Goal: Information Seeking & Learning: Learn about a topic

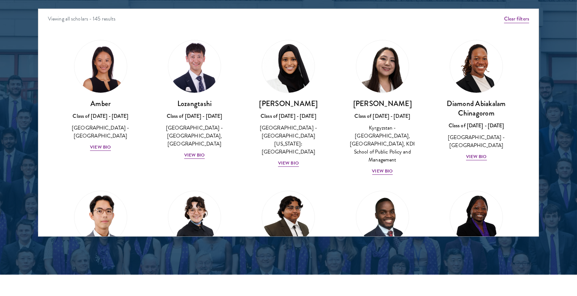
scroll to position [1003, 0]
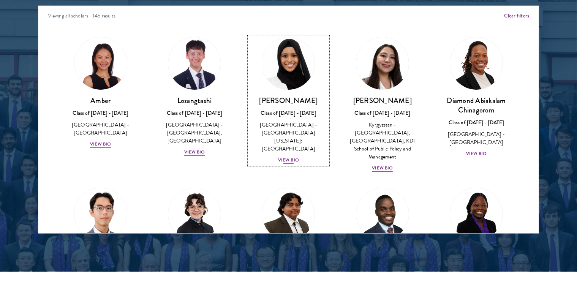
click at [292, 156] on div "View Bio" at bounding box center [288, 159] width 21 height 7
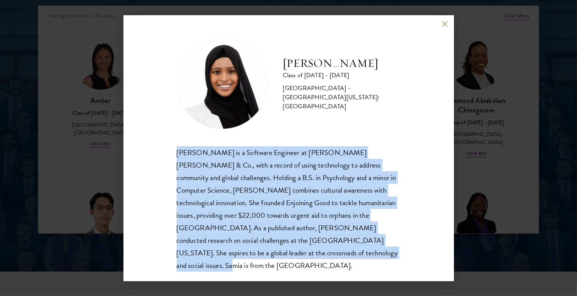
drag, startPoint x: 179, startPoint y: 151, endPoint x: 256, endPoint y: 253, distance: 127.7
click at [256, 253] on div "[PERSON_NAME] is a Software Engineer at [PERSON_NAME] [PERSON_NAME] & Co., with…" at bounding box center [289, 208] width 224 height 125
copy div "[PERSON_NAME] is a Software Engineer at [PERSON_NAME] [PERSON_NAME] & Co., with…"
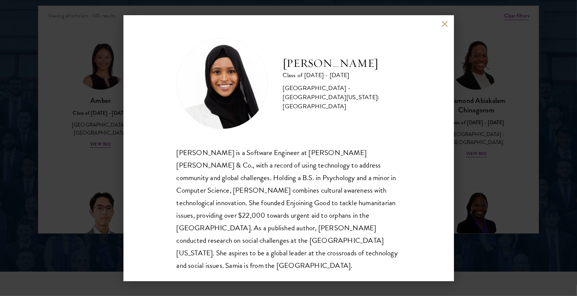
click at [444, 27] on div "[PERSON_NAME] Class of [DATE] - [DATE] [GEOGRAPHIC_DATA] - [GEOGRAPHIC_DATA][US…" at bounding box center [288, 148] width 330 height 266
click at [444, 25] on button at bounding box center [445, 24] width 6 height 6
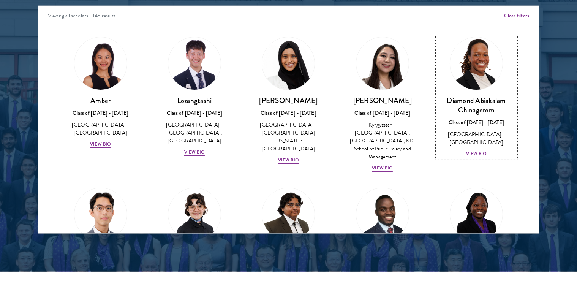
click at [471, 150] on div "View Bio" at bounding box center [476, 153] width 21 height 7
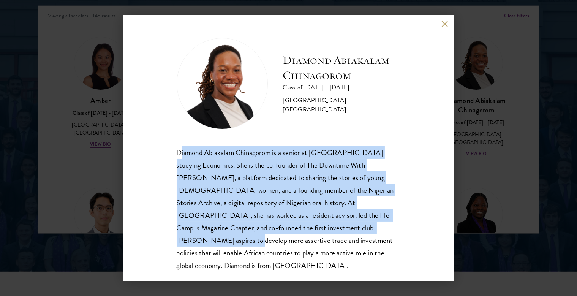
drag, startPoint x: 179, startPoint y: 153, endPoint x: 371, endPoint y: 223, distance: 204.6
click at [371, 223] on div "Diamond Abiakalam Chinagorom is a senior at [GEOGRAPHIC_DATA] studying Economic…" at bounding box center [289, 208] width 224 height 125
click at [230, 186] on div "Diamond Abiakalam Chinagorom is a senior at [GEOGRAPHIC_DATA] studying Economic…" at bounding box center [289, 208] width 224 height 125
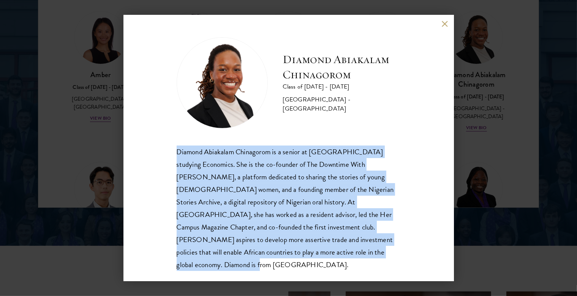
scroll to position [1043, 0]
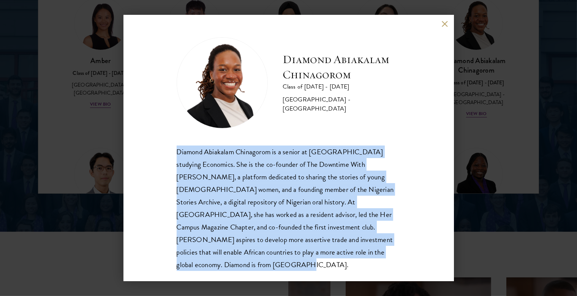
drag, startPoint x: 177, startPoint y: 154, endPoint x: 387, endPoint y: 249, distance: 230.2
click at [387, 249] on div "Diamond Abiakalam Chinagorom is a senior at [GEOGRAPHIC_DATA] studying Economic…" at bounding box center [289, 207] width 224 height 125
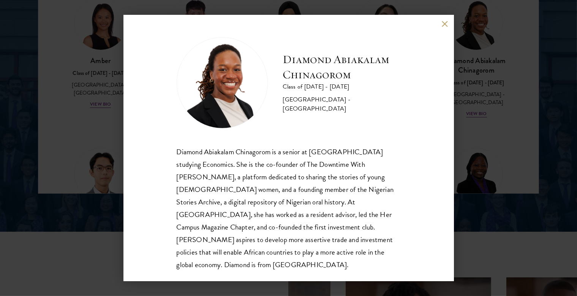
click at [441, 22] on div "Diamond Abiakalam [GEOGRAPHIC_DATA] Class of [DATE] - [DATE] [GEOGRAPHIC_DATA] …" at bounding box center [288, 148] width 330 height 266
click at [443, 22] on button at bounding box center [445, 24] width 6 height 6
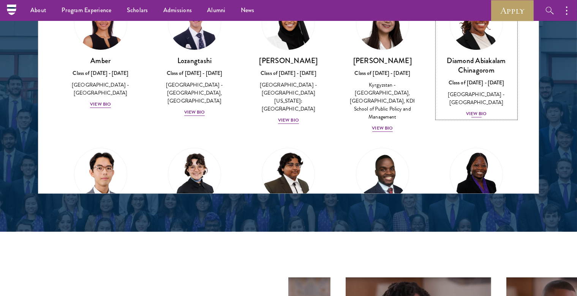
scroll to position [962, 0]
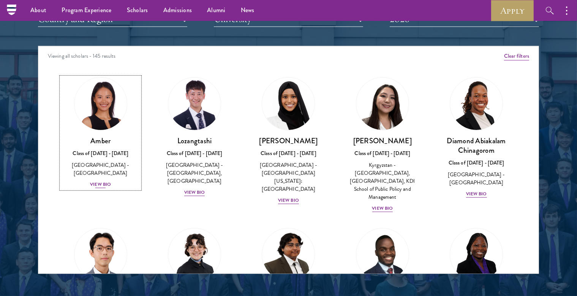
click at [103, 114] on img at bounding box center [101, 104] width 58 height 58
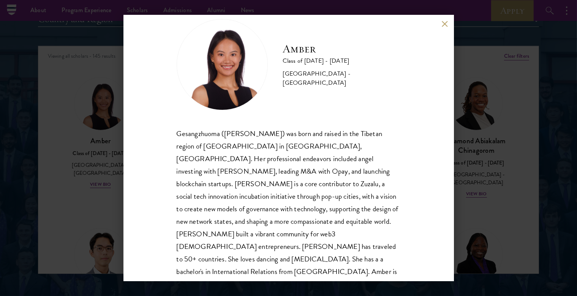
scroll to position [26, 0]
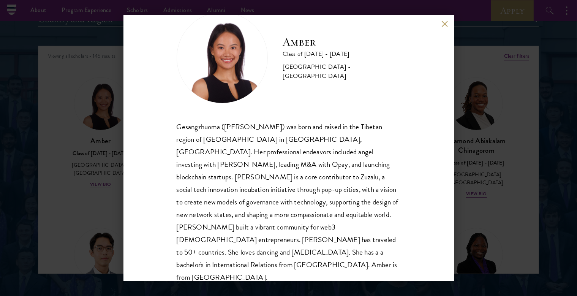
click at [445, 24] on button at bounding box center [445, 24] width 6 height 6
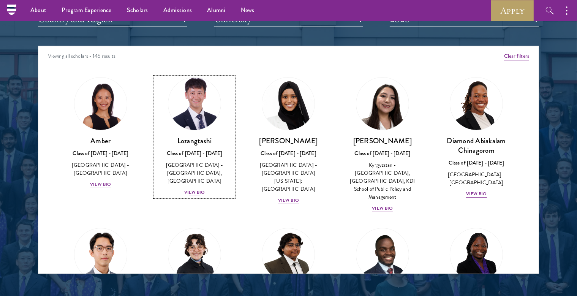
click at [212, 123] on link "Lozangtashi Class of [DATE] - [DATE] [GEOGRAPHIC_DATA] - [GEOGRAPHIC_DATA], [GE…" at bounding box center [194, 137] width 79 height 120
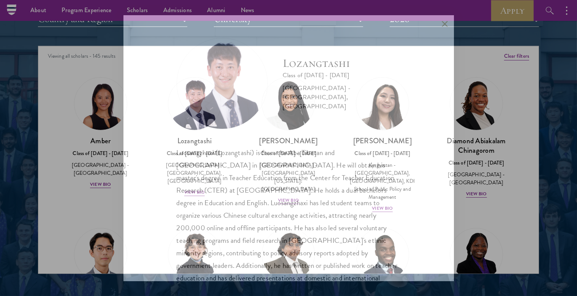
scroll to position [26, 0]
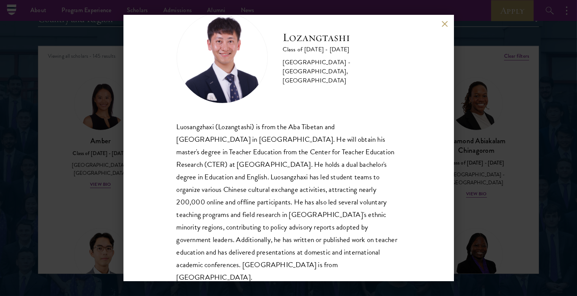
click at [439, 25] on div "Lozangtashi Class of [DATE] - [DATE] [GEOGRAPHIC_DATA] - [GEOGRAPHIC_DATA], [GE…" at bounding box center [288, 148] width 330 height 266
click at [443, 25] on button at bounding box center [445, 24] width 6 height 6
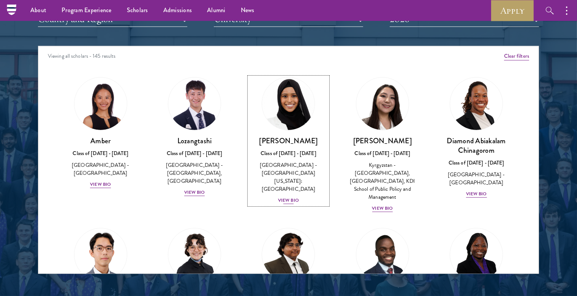
click at [287, 177] on div "[GEOGRAPHIC_DATA] - [GEOGRAPHIC_DATA][US_STATE]: [GEOGRAPHIC_DATA]" at bounding box center [288, 177] width 79 height 32
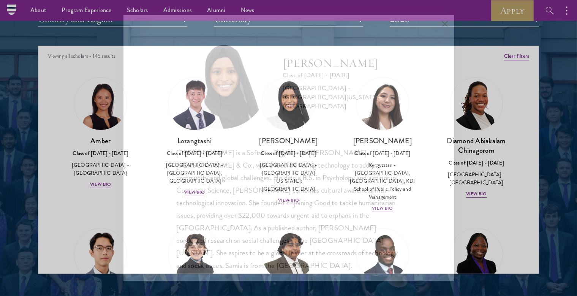
scroll to position [1, 0]
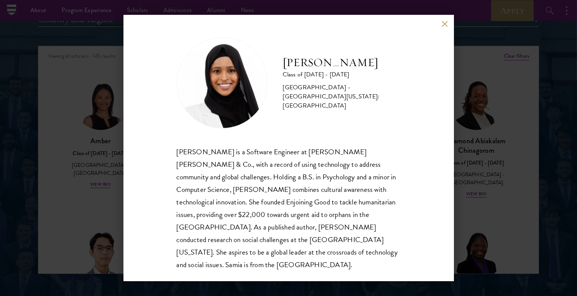
click at [446, 24] on button at bounding box center [445, 24] width 6 height 6
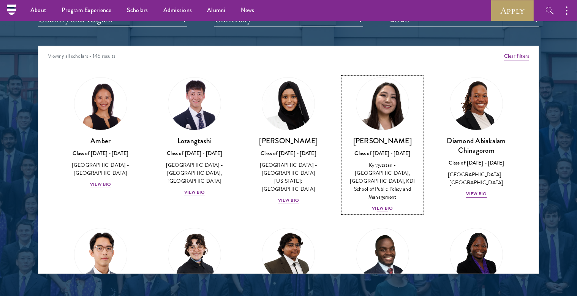
click at [376, 133] on link "Nurzada Abdivalieva Class of [DATE] - [DATE] [GEOGRAPHIC_DATA] - [GEOGRAPHIC_DA…" at bounding box center [382, 145] width 79 height 136
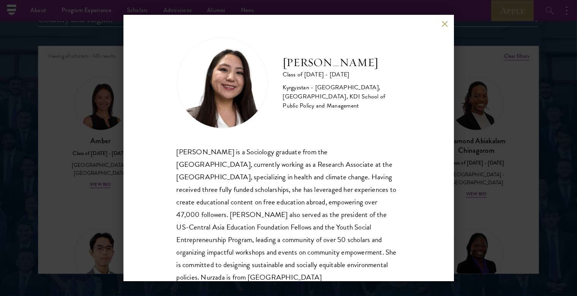
scroll to position [26, 0]
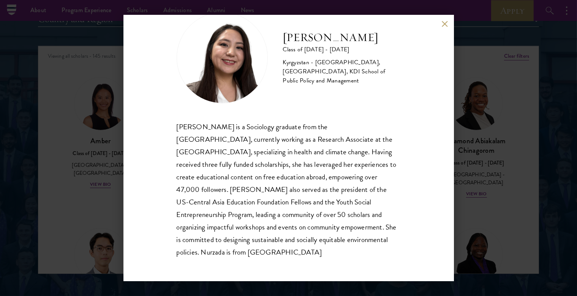
click at [445, 22] on button at bounding box center [445, 24] width 6 height 6
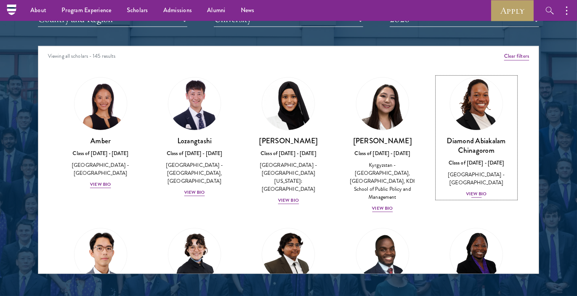
click at [459, 182] on div "Diamond Abiakalam [GEOGRAPHIC_DATA] Class of [DATE] - [DATE] [GEOGRAPHIC_DATA] …" at bounding box center [476, 167] width 79 height 62
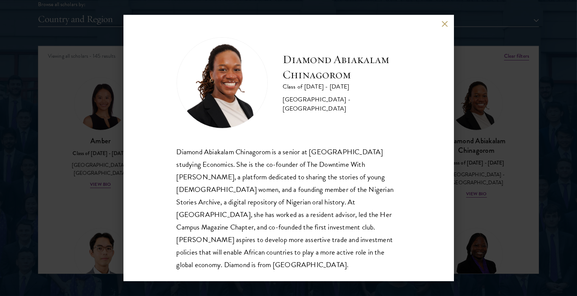
scroll to position [1003, 0]
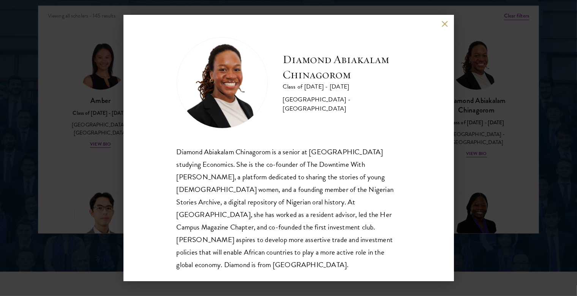
click at [445, 25] on button at bounding box center [445, 24] width 6 height 6
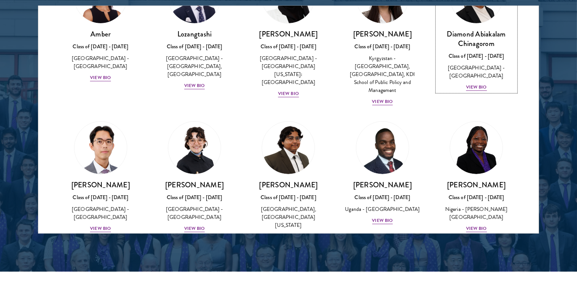
scroll to position [158, 0]
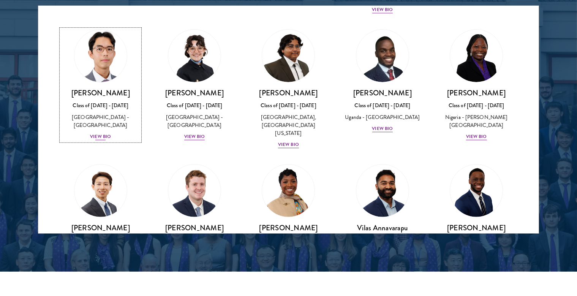
click at [95, 133] on div "View Bio" at bounding box center [100, 136] width 21 height 7
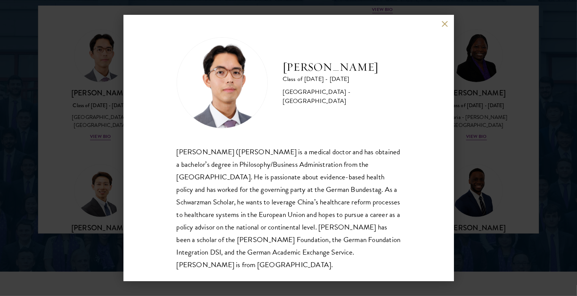
scroll to position [14, 0]
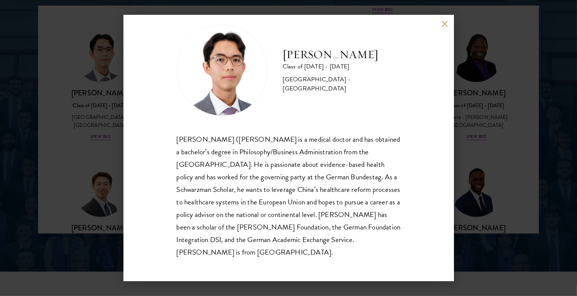
click at [442, 25] on button at bounding box center [445, 24] width 6 height 6
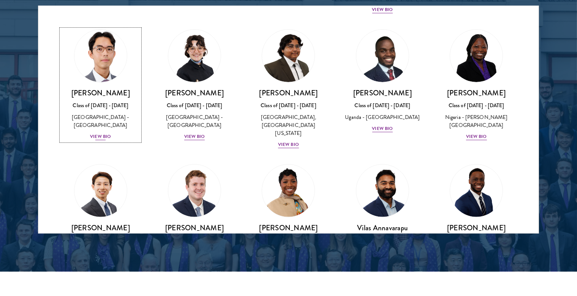
click at [116, 126] on div "[PERSON_NAME] Class of [DATE] - [DATE] [GEOGRAPHIC_DATA] - [GEOGRAPHIC_DATA] [G…" at bounding box center [100, 114] width 79 height 53
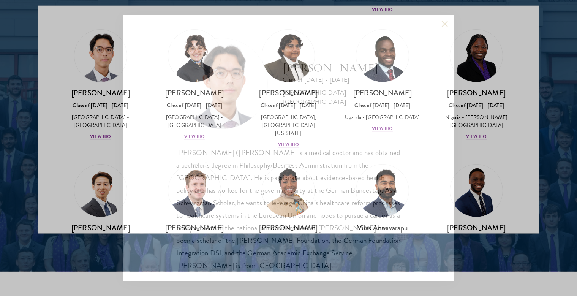
scroll to position [14, 0]
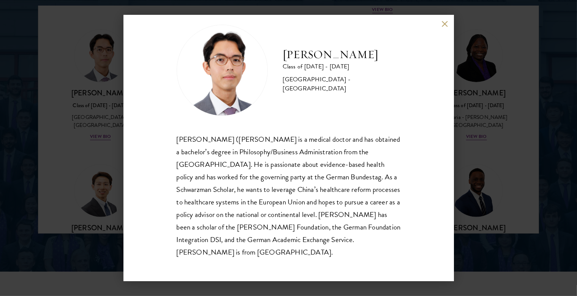
click at [443, 25] on button at bounding box center [445, 24] width 6 height 6
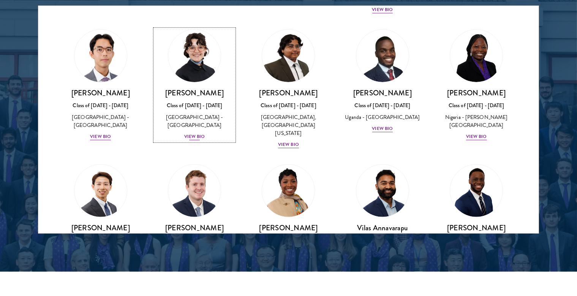
click at [194, 133] on div "View Bio" at bounding box center [194, 136] width 21 height 7
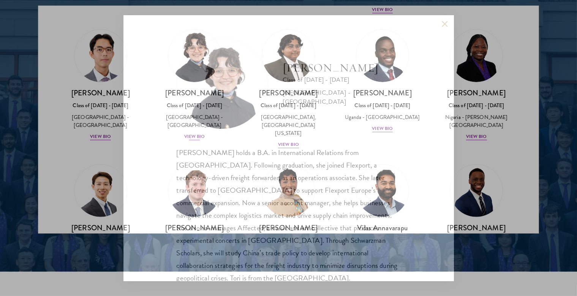
scroll to position [14, 0]
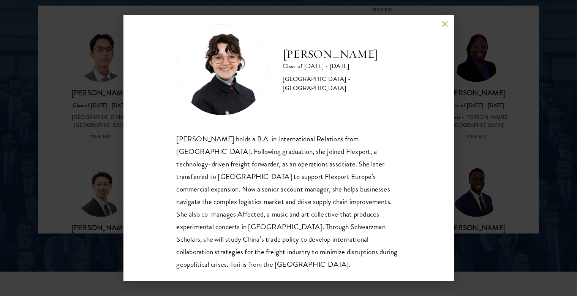
click at [445, 24] on button at bounding box center [445, 24] width 6 height 6
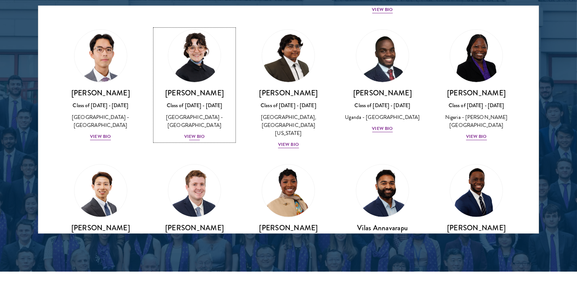
click at [202, 114] on div "[GEOGRAPHIC_DATA] - [GEOGRAPHIC_DATA]" at bounding box center [194, 121] width 79 height 16
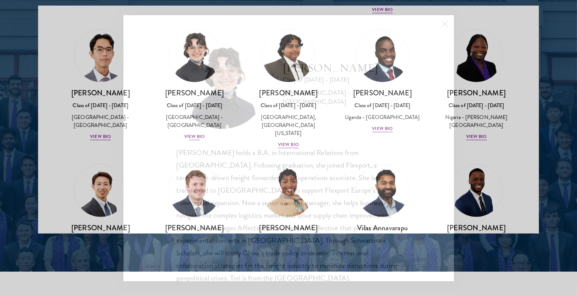
scroll to position [14, 0]
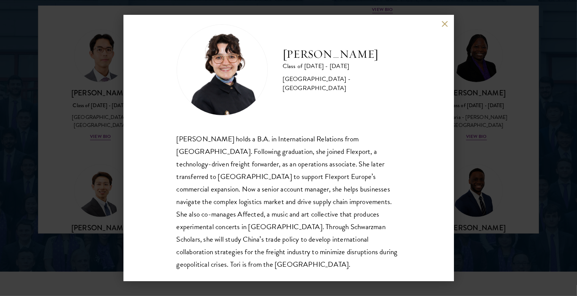
click at [442, 23] on button at bounding box center [445, 24] width 6 height 6
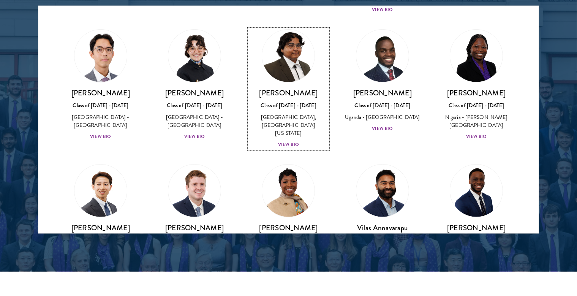
click at [288, 131] on div "[PERSON_NAME] Class of [DATE] - [DATE] [GEOGRAPHIC_DATA] - [GEOGRAPHIC_DATA], […" at bounding box center [288, 118] width 79 height 61
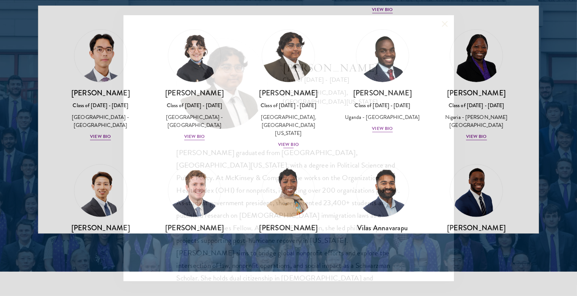
scroll to position [14, 0]
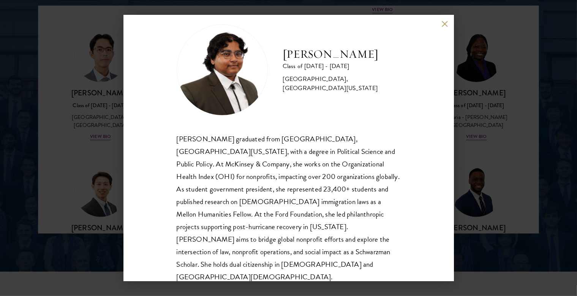
click at [443, 25] on button at bounding box center [445, 24] width 6 height 6
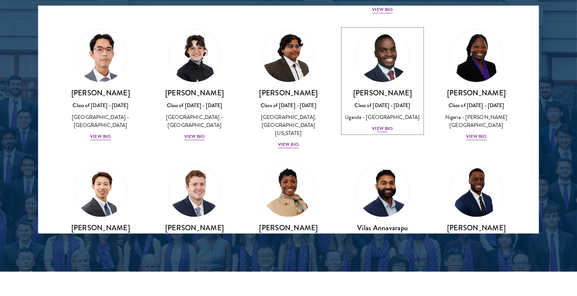
click at [376, 115] on div "Uganda - [GEOGRAPHIC_DATA]" at bounding box center [382, 117] width 79 height 8
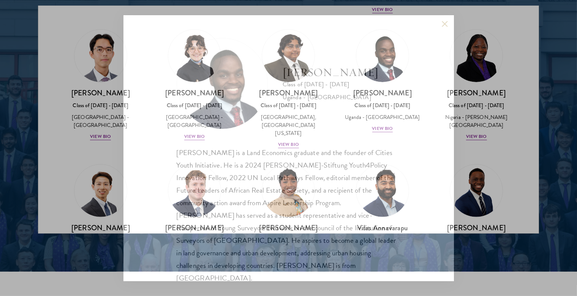
scroll to position [14, 0]
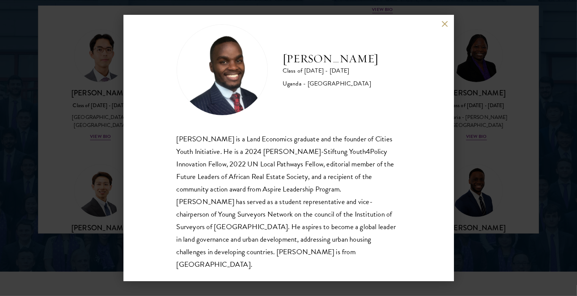
click at [443, 25] on button at bounding box center [445, 24] width 6 height 6
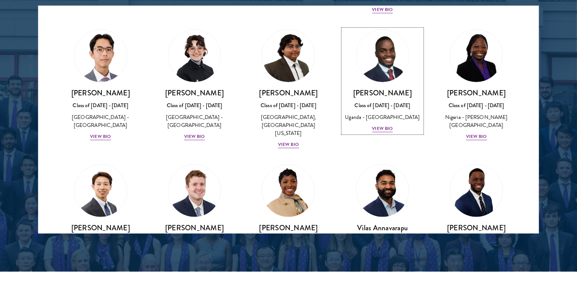
scroll to position [211, 0]
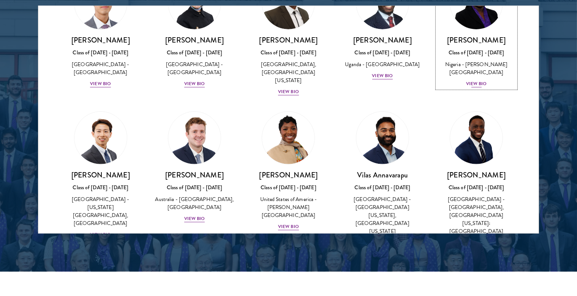
click at [466, 80] on div "View Bio" at bounding box center [476, 83] width 21 height 7
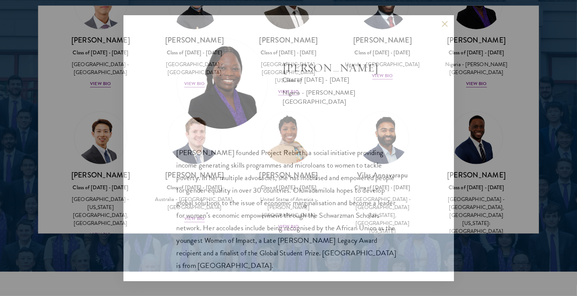
scroll to position [14, 0]
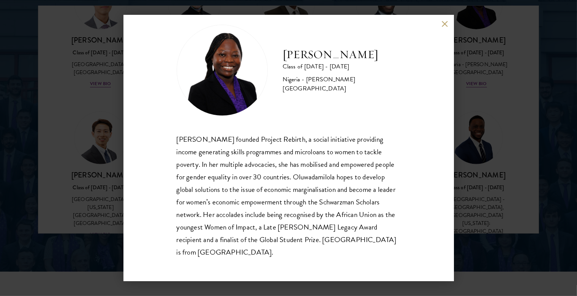
click at [444, 25] on button at bounding box center [445, 24] width 6 height 6
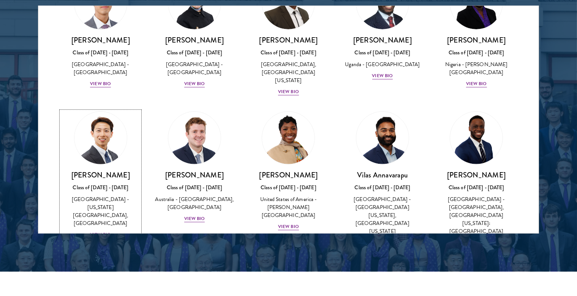
click at [96, 211] on div "[PERSON_NAME] Class of [DATE] - [DATE] [GEOGRAPHIC_DATA] - [US_STATE][GEOGRAPHI…" at bounding box center [100, 204] width 79 height 69
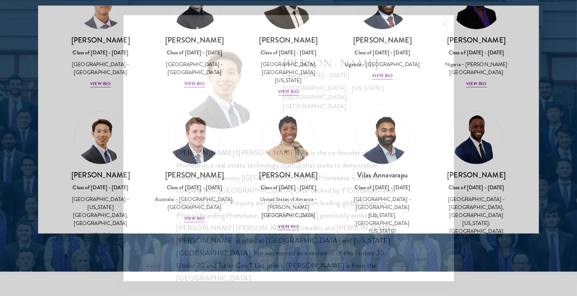
scroll to position [1, 0]
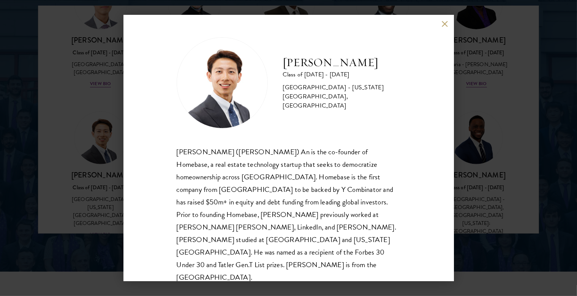
click at [447, 24] on button at bounding box center [445, 24] width 6 height 6
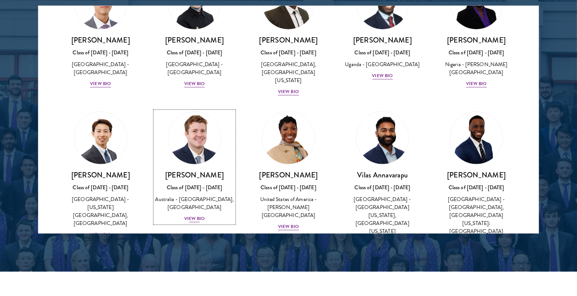
click at [188, 215] on div "View Bio" at bounding box center [194, 218] width 21 height 7
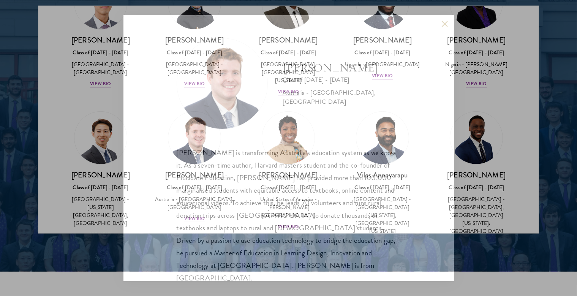
scroll to position [1, 0]
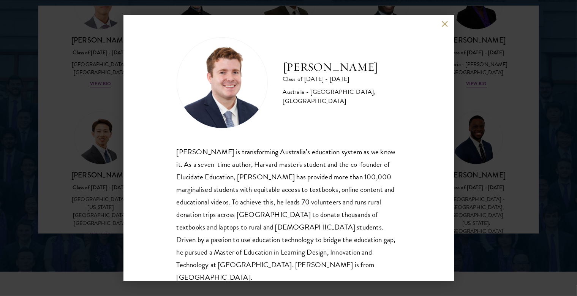
click at [442, 23] on button at bounding box center [445, 24] width 6 height 6
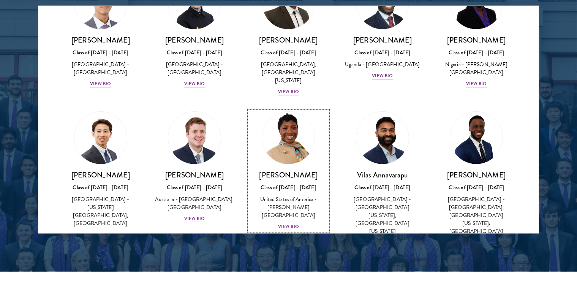
click at [278, 223] on div "View Bio" at bounding box center [288, 226] width 21 height 7
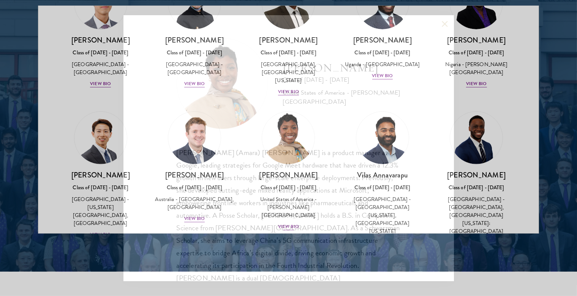
scroll to position [1, 0]
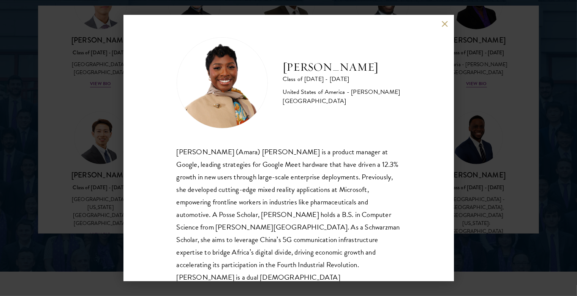
click at [442, 25] on button at bounding box center [445, 24] width 6 height 6
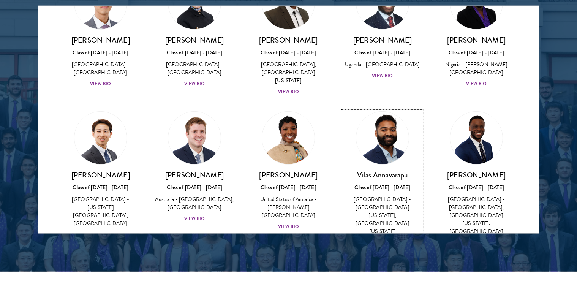
click at [375, 213] on div "[PERSON_NAME] Class of [DATE] - [DATE] [GEOGRAPHIC_DATA] - [GEOGRAPHIC_DATA][US…" at bounding box center [382, 208] width 79 height 77
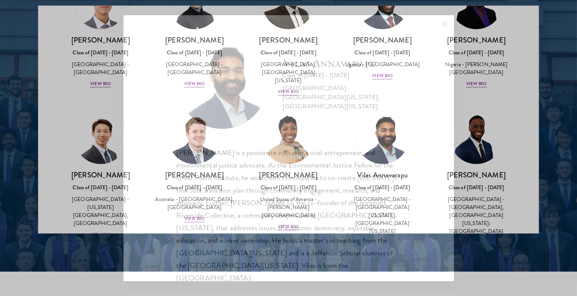
scroll to position [1, 0]
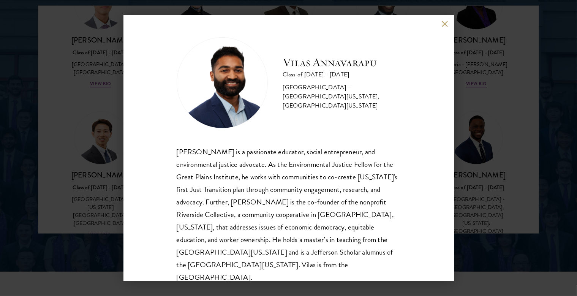
click at [447, 22] on button at bounding box center [445, 24] width 6 height 6
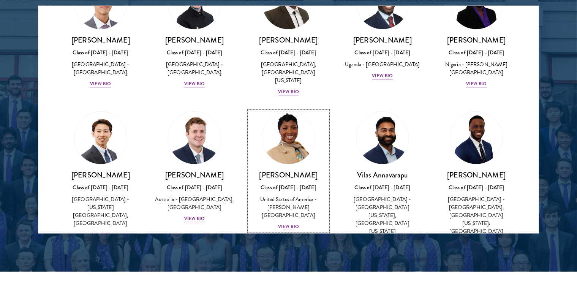
click at [299, 170] on h3 "[PERSON_NAME]" at bounding box center [288, 174] width 79 height 9
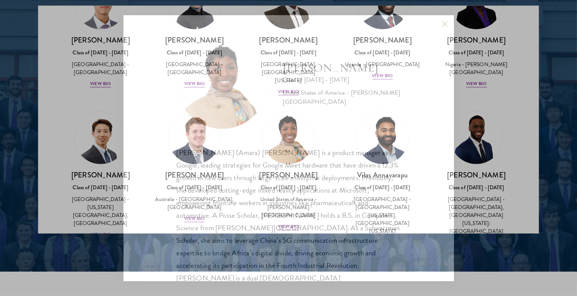
scroll to position [1, 0]
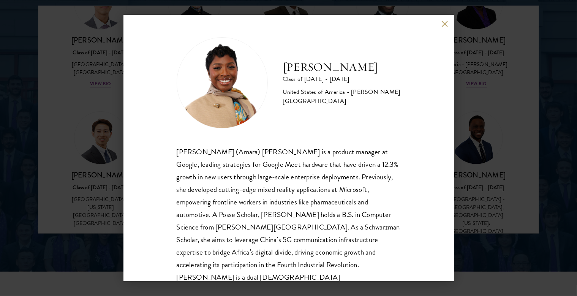
click at [446, 24] on button at bounding box center [445, 24] width 6 height 6
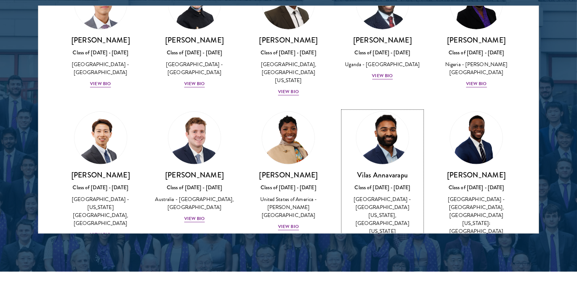
click at [362, 183] on div "Class of [DATE] - [DATE]" at bounding box center [382, 187] width 79 height 8
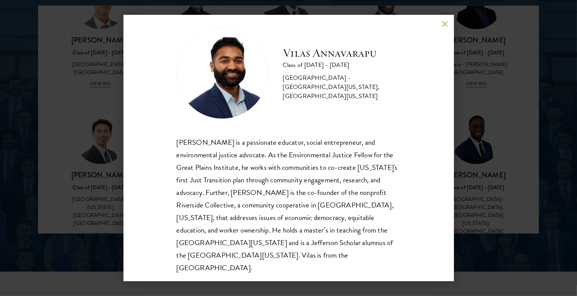
scroll to position [14, 0]
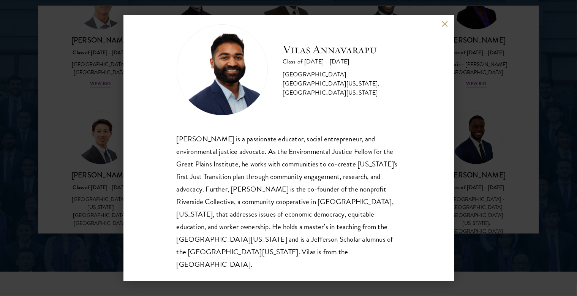
click at [445, 25] on button at bounding box center [445, 24] width 6 height 6
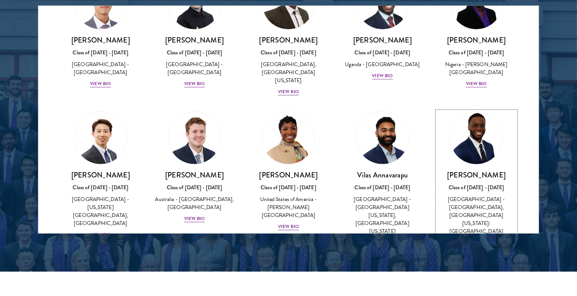
click at [483, 183] on div "Class of [DATE] - [DATE]" at bounding box center [476, 187] width 79 height 8
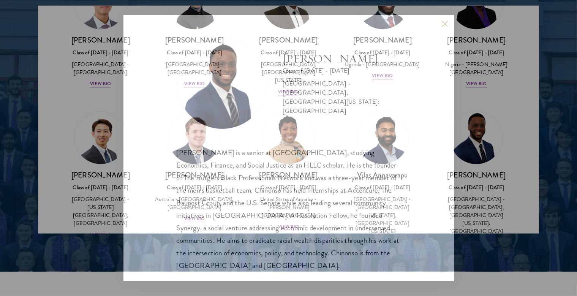
scroll to position [14, 0]
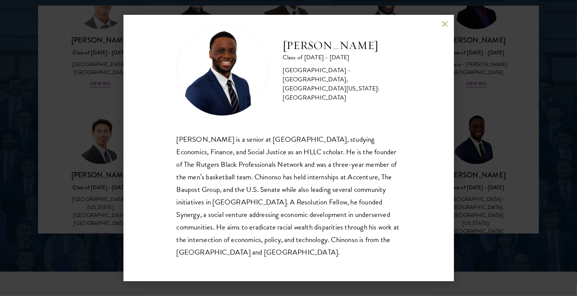
click at [444, 25] on button at bounding box center [445, 24] width 6 height 6
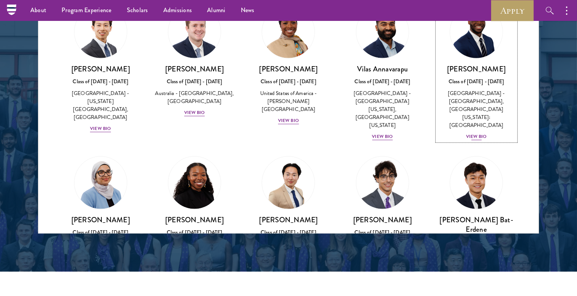
scroll to position [423, 0]
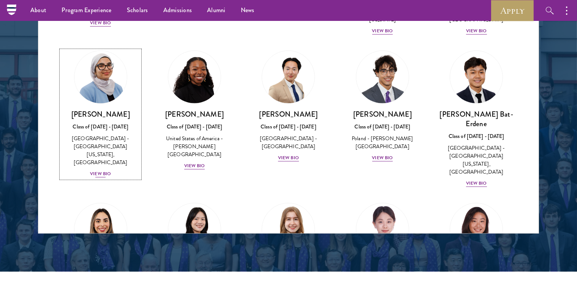
click at [93, 134] on div "[GEOGRAPHIC_DATA] - [GEOGRAPHIC_DATA][US_STATE], [GEOGRAPHIC_DATA]" at bounding box center [100, 150] width 79 height 32
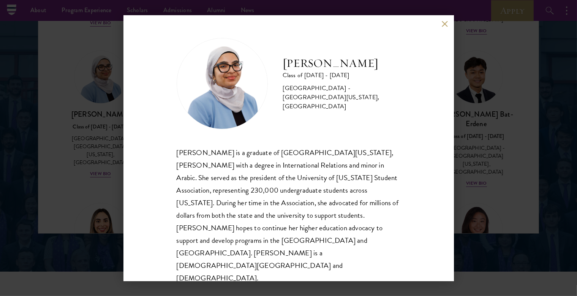
click at [445, 27] on button at bounding box center [445, 24] width 6 height 6
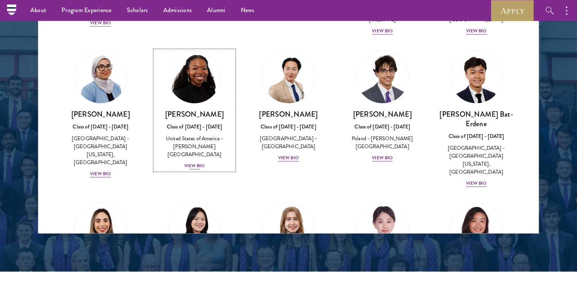
click at [181, 134] on div "United States of America - [PERSON_NAME][GEOGRAPHIC_DATA]" at bounding box center [194, 146] width 79 height 24
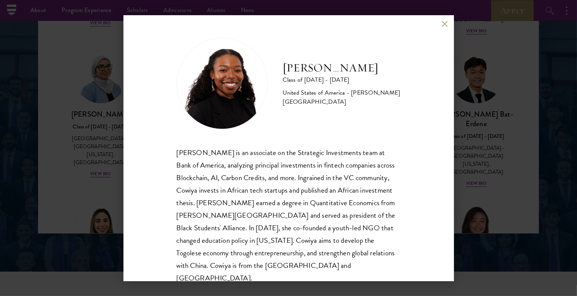
click at [440, 25] on div "[PERSON_NAME] Class of [DATE] - [DATE] [GEOGRAPHIC_DATA] - [PERSON_NAME][GEOGRA…" at bounding box center [288, 148] width 330 height 266
click at [444, 25] on button at bounding box center [445, 24] width 6 height 6
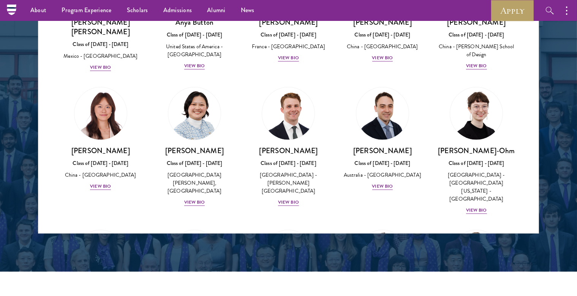
scroll to position [687, 0]
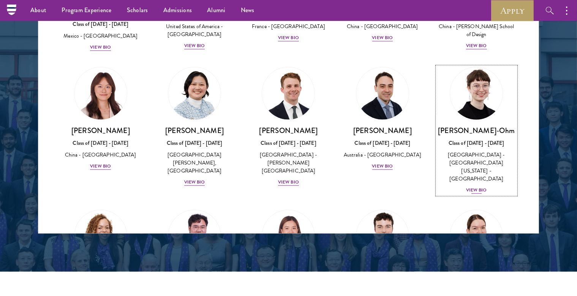
click at [469, 186] on div "View Bio" at bounding box center [476, 189] width 21 height 7
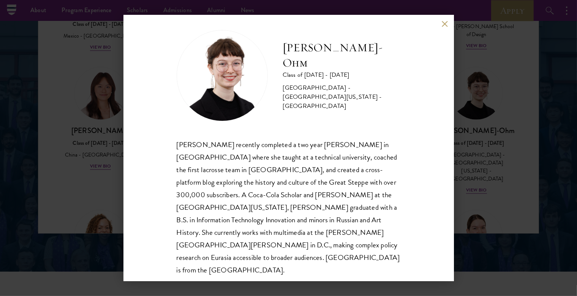
scroll to position [14, 0]
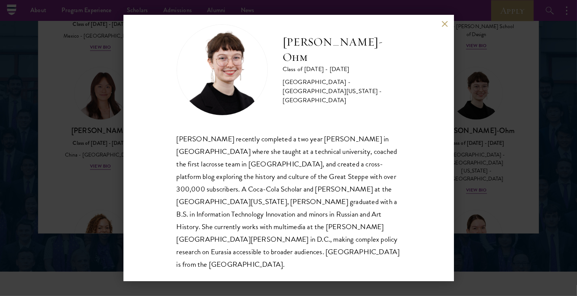
click at [444, 25] on button at bounding box center [445, 24] width 6 height 6
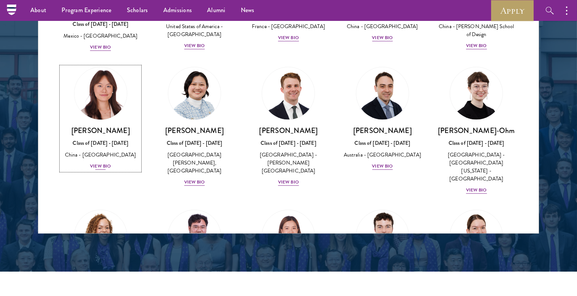
click at [105, 163] on div "View Bio" at bounding box center [100, 166] width 21 height 7
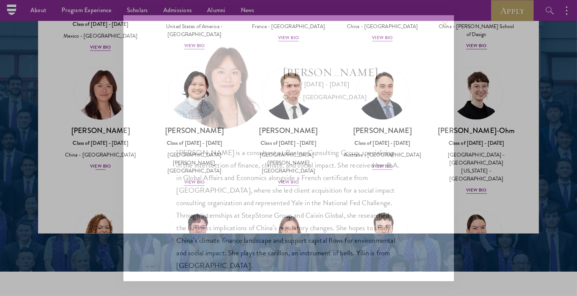
scroll to position [14, 0]
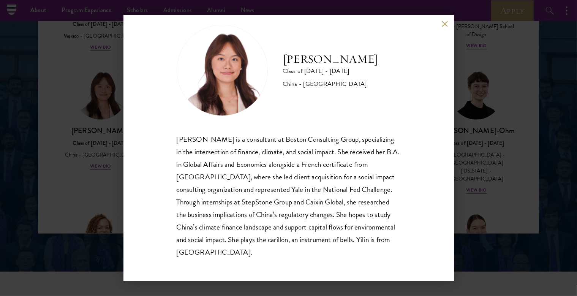
drag, startPoint x: 442, startPoint y: 23, endPoint x: 397, endPoint y: 55, distance: 55.3
click at [397, 55] on div "[PERSON_NAME] Class of [DATE] - [DATE] [GEOGRAPHIC_DATA] - [GEOGRAPHIC_DATA] [P…" at bounding box center [288, 148] width 330 height 266
click at [445, 26] on button at bounding box center [445, 24] width 6 height 6
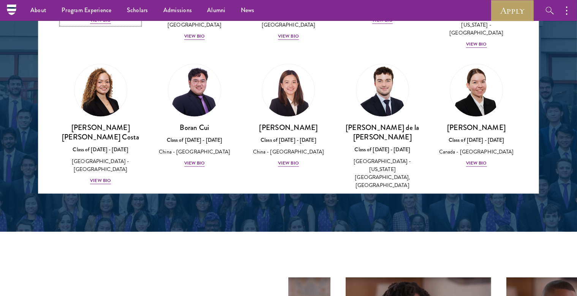
scroll to position [846, 0]
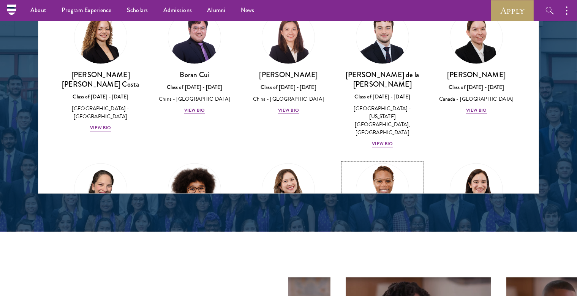
click at [373, 267] on div "View Bio" at bounding box center [382, 270] width 21 height 7
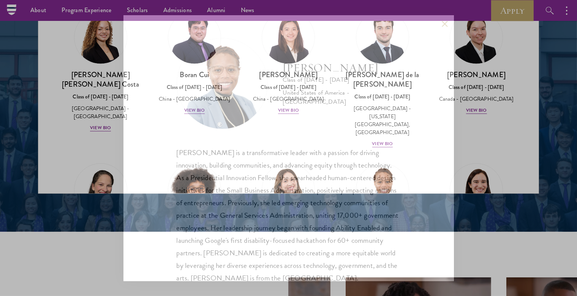
scroll to position [14, 0]
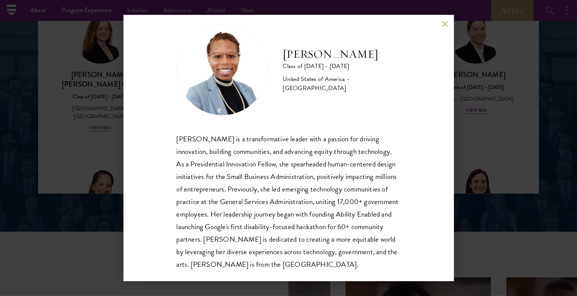
click at [444, 27] on button at bounding box center [445, 24] width 6 height 6
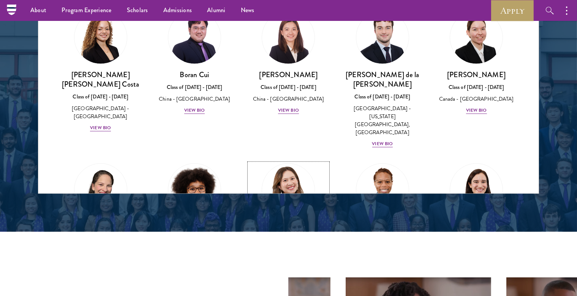
click at [291, 284] on div "View Bio" at bounding box center [288, 287] width 21 height 7
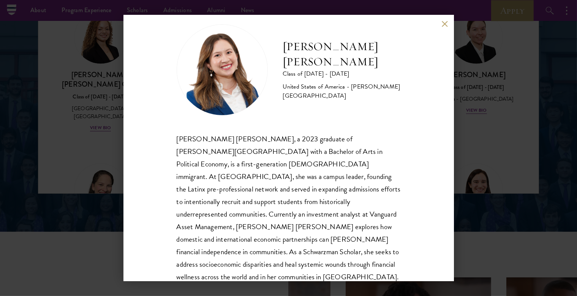
scroll to position [38, 0]
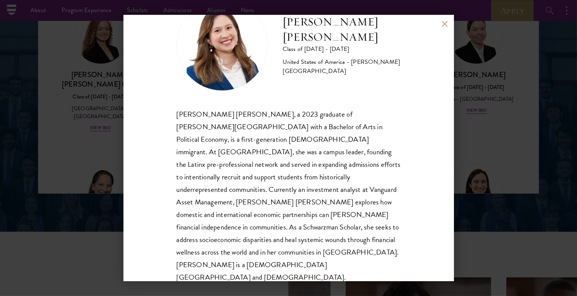
click at [444, 25] on button at bounding box center [445, 24] width 6 height 6
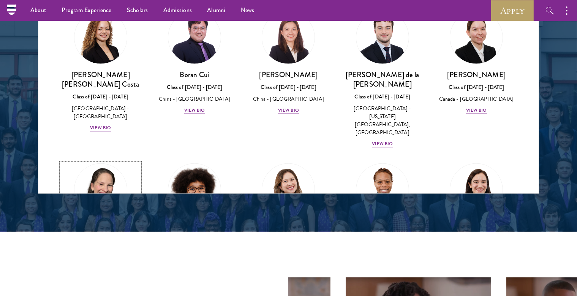
click at [98, 222] on div "[PERSON_NAME] [PERSON_NAME] Class of [DATE] - [DATE] [GEOGRAPHIC_DATA] - [GEOGR…" at bounding box center [100, 257] width 79 height 70
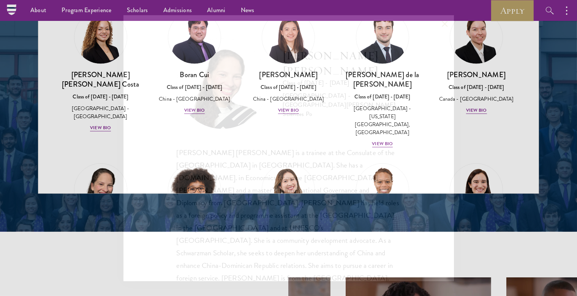
scroll to position [14, 0]
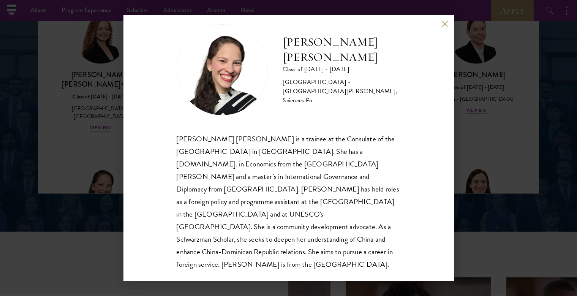
drag, startPoint x: 446, startPoint y: 26, endPoint x: 401, endPoint y: 97, distance: 84.3
click at [401, 97] on div "[PERSON_NAME] [PERSON_NAME] Class of [DATE] - [DATE] [GEOGRAPHIC_DATA] - [GEOGR…" at bounding box center [288, 148] width 330 height 266
click at [441, 24] on div "[PERSON_NAME] [PERSON_NAME] Class of [DATE] - [DATE] [GEOGRAPHIC_DATA] - [GEOGR…" at bounding box center [288, 148] width 330 height 266
click at [444, 23] on button at bounding box center [445, 24] width 6 height 6
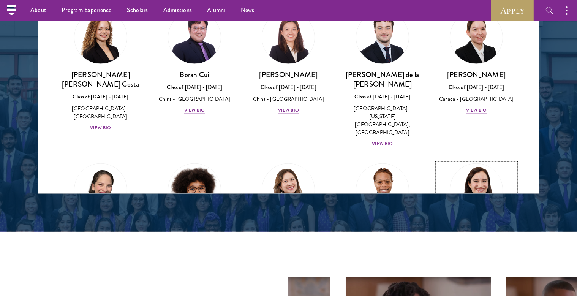
click at [466, 267] on div "View Bio" at bounding box center [476, 270] width 21 height 7
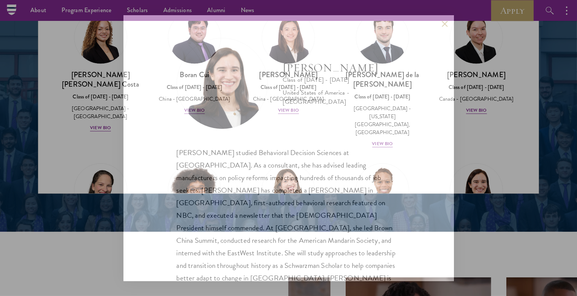
scroll to position [14, 0]
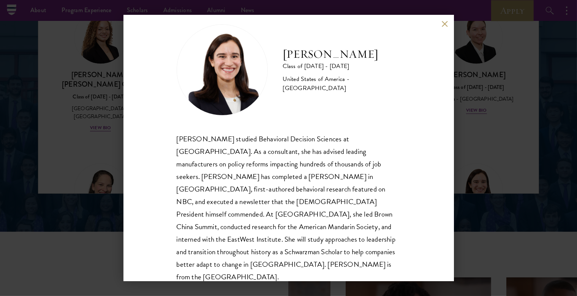
click at [447, 25] on button at bounding box center [445, 24] width 6 height 6
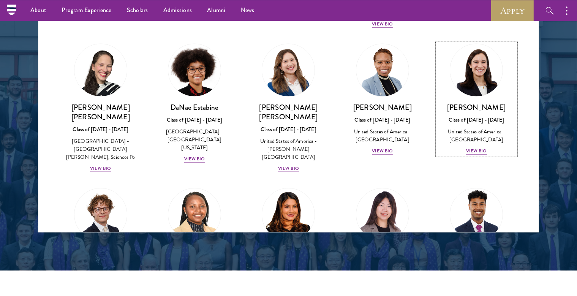
scroll to position [962, 0]
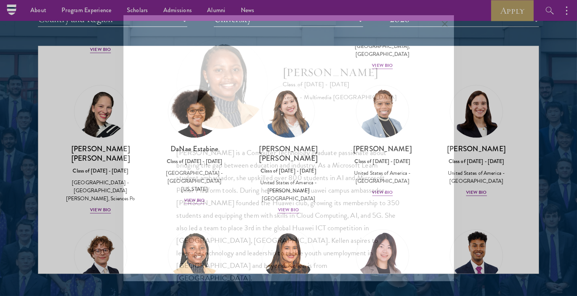
scroll to position [1, 0]
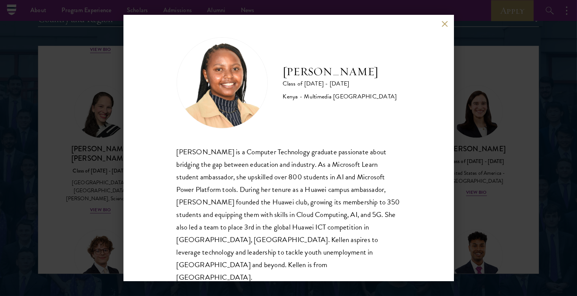
click at [446, 25] on button at bounding box center [445, 24] width 6 height 6
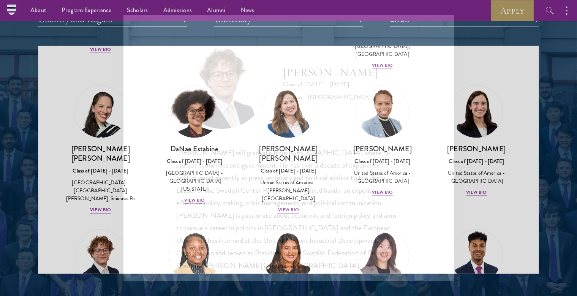
scroll to position [1, 0]
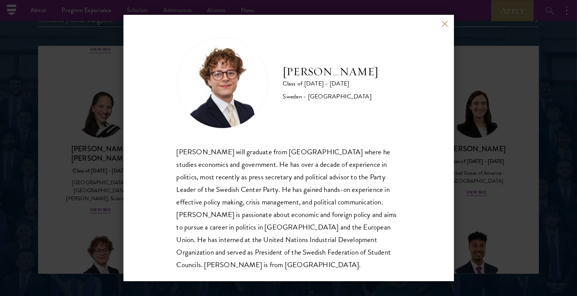
click at [443, 26] on button at bounding box center [445, 24] width 6 height 6
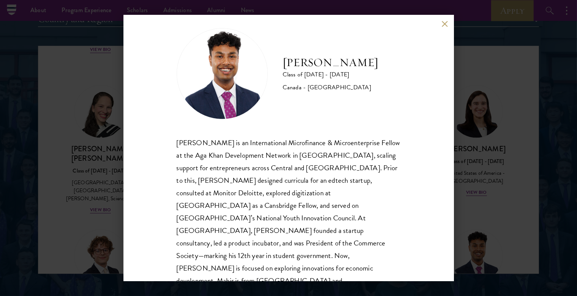
scroll to position [14, 0]
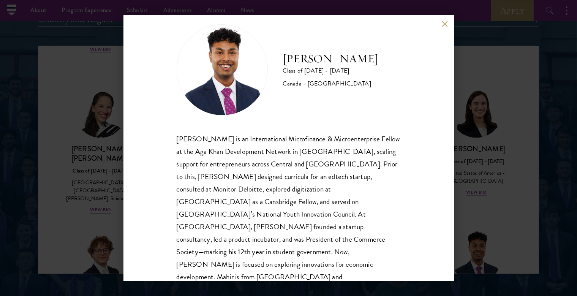
click at [443, 24] on button at bounding box center [445, 24] width 6 height 6
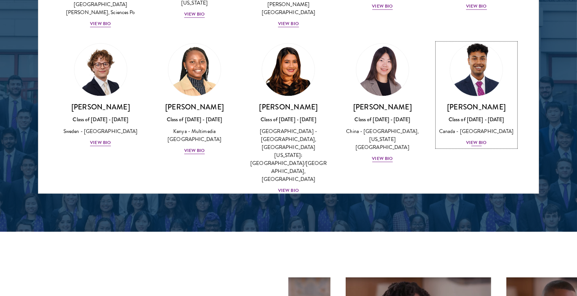
scroll to position [1163, 0]
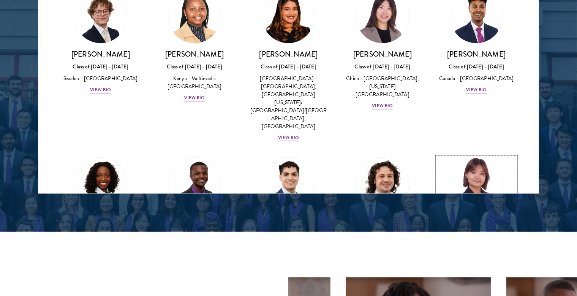
click at [479, 253] on div "View Bio" at bounding box center [476, 256] width 21 height 7
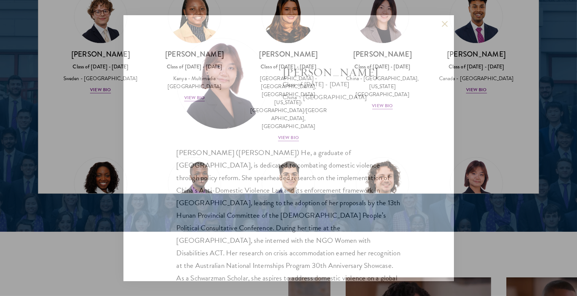
scroll to position [14, 0]
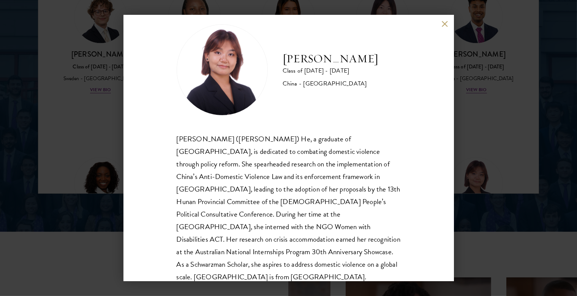
click at [444, 25] on button at bounding box center [445, 24] width 6 height 6
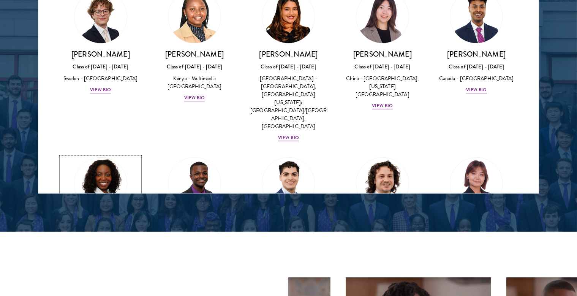
click at [97, 261] on div "View Bio" at bounding box center [100, 264] width 21 height 7
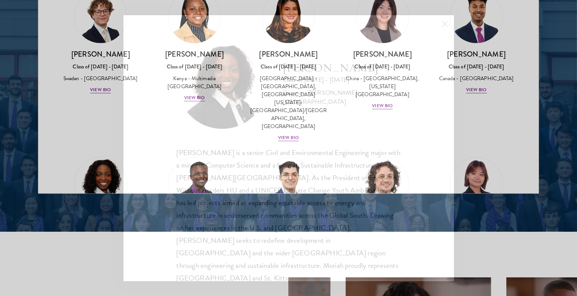
scroll to position [1, 0]
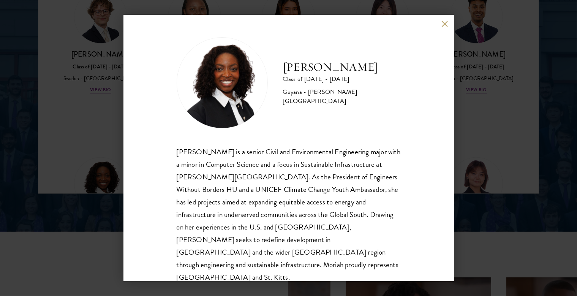
click at [446, 22] on button at bounding box center [445, 24] width 6 height 6
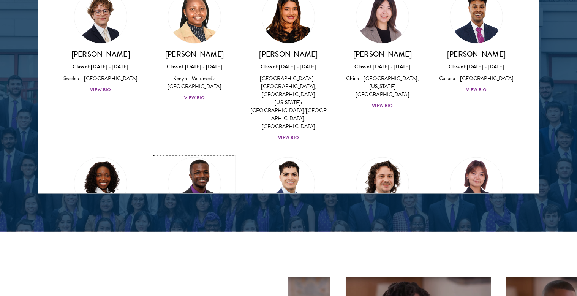
click at [193, 269] on div "View Bio" at bounding box center [194, 272] width 21 height 7
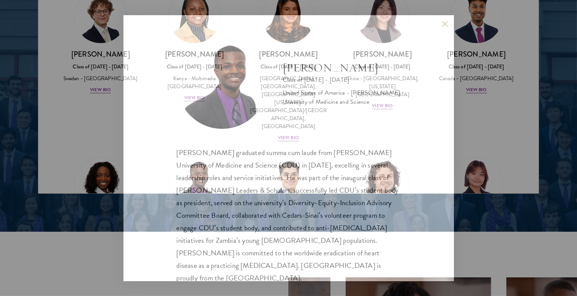
scroll to position [1, 0]
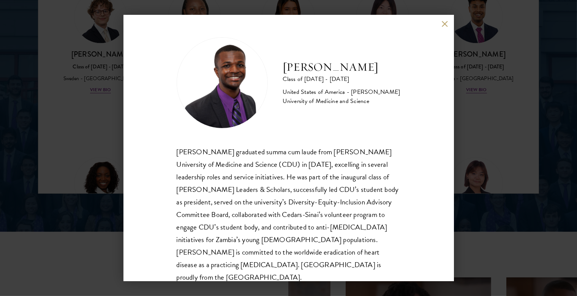
click at [443, 22] on button at bounding box center [445, 24] width 6 height 6
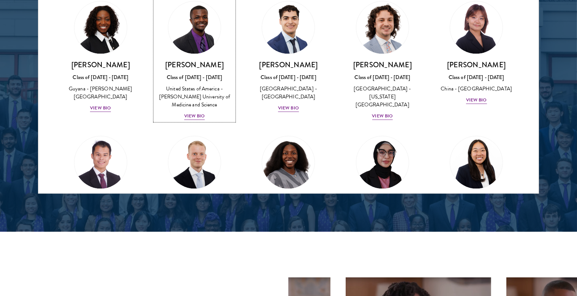
scroll to position [1322, 0]
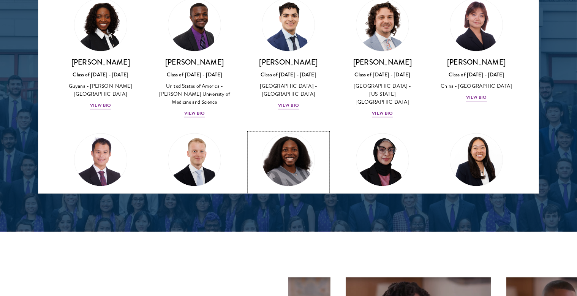
click at [288, 253] on div "View Bio" at bounding box center [288, 256] width 21 height 7
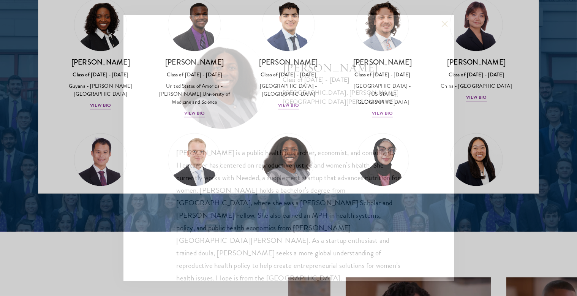
scroll to position [2, 0]
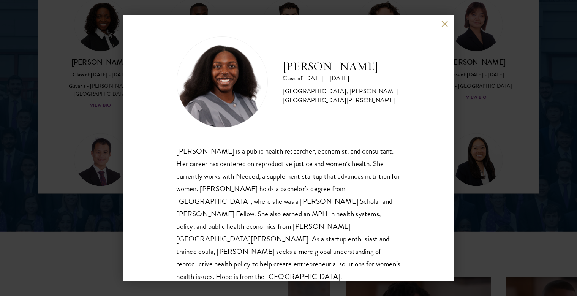
click at [442, 25] on button at bounding box center [445, 24] width 6 height 6
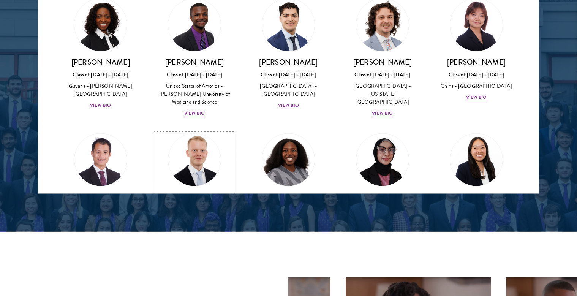
click at [185, 192] on div "[PERSON_NAME] Class of [DATE] - [DATE] [GEOGRAPHIC_DATA] - [GEOGRAPHIC_DATA] - …" at bounding box center [194, 222] width 79 height 61
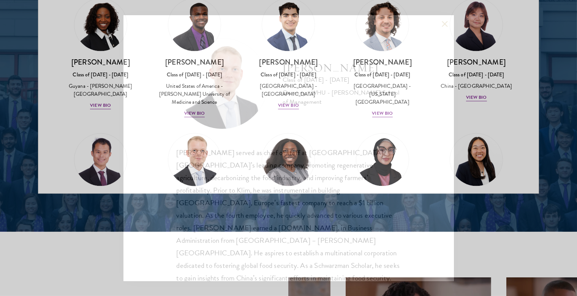
scroll to position [2, 0]
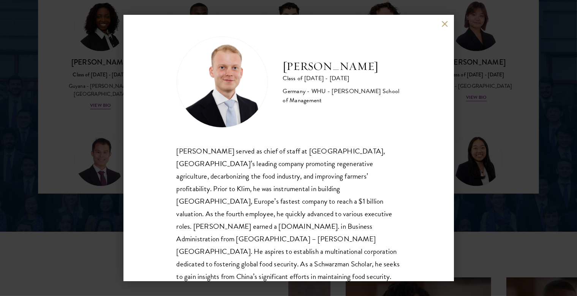
click at [444, 23] on button at bounding box center [445, 24] width 6 height 6
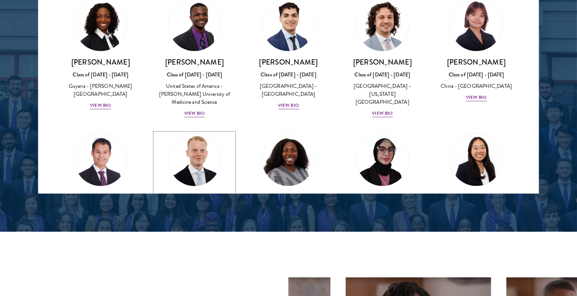
click at [178, 217] on div "Germany - WHU - [PERSON_NAME] School of Management" at bounding box center [194, 229] width 79 height 24
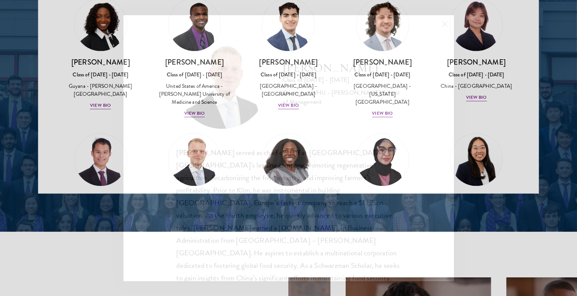
scroll to position [2, 0]
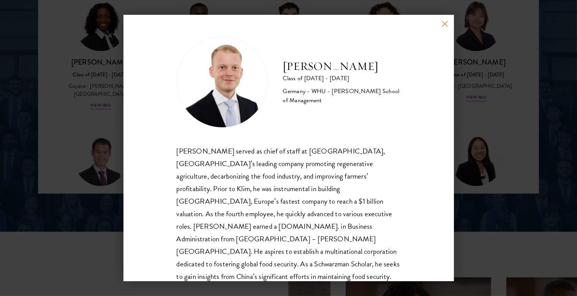
click at [441, 26] on div "[PERSON_NAME] Class of [DATE] - [DATE] [GEOGRAPHIC_DATA] - [GEOGRAPHIC_DATA] - …" at bounding box center [288, 148] width 330 height 266
click at [444, 25] on button at bounding box center [445, 24] width 6 height 6
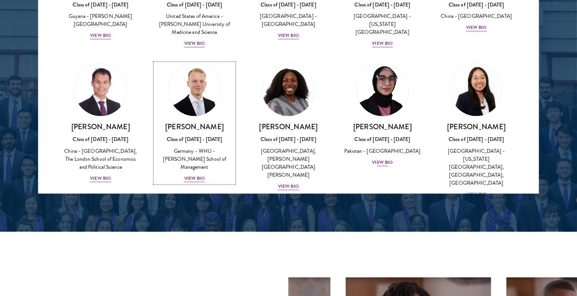
scroll to position [1375, 0]
